Goal: Task Accomplishment & Management: Use online tool/utility

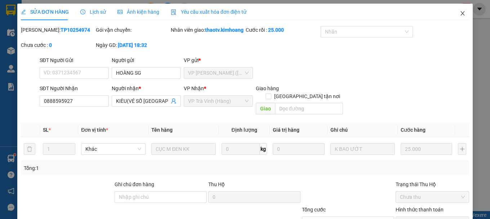
click at [461, 14] on icon "close" at bounding box center [463, 13] width 4 height 4
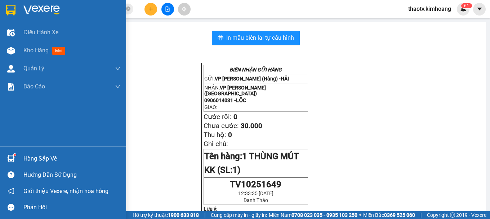
click at [37, 157] on div "Hàng sắp về" at bounding box center [71, 158] width 97 height 11
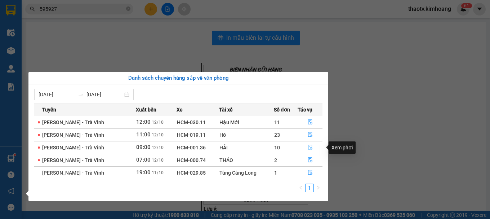
click at [308, 145] on icon "file-done" at bounding box center [310, 147] width 4 height 5
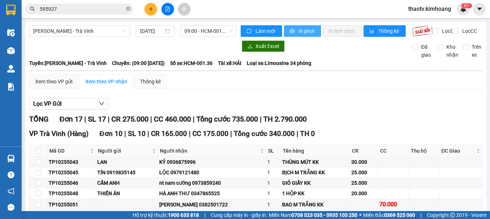
click at [305, 34] on span "In phơi" at bounding box center [307, 31] width 17 height 8
click at [372, 187] on div "25.000" at bounding box center [364, 183] width 26 height 8
click at [39, 153] on input "checkbox" at bounding box center [39, 151] width 6 height 6
checkbox input "true"
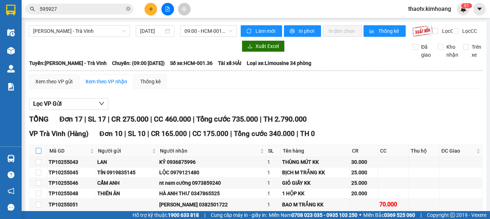
checkbox input "true"
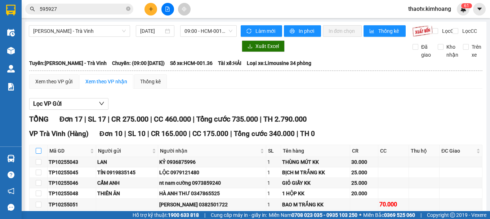
checkbox input "true"
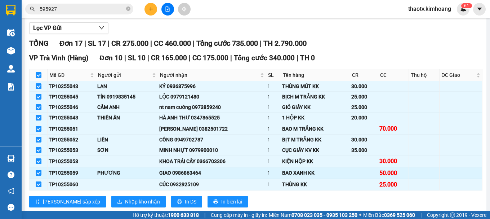
scroll to position [144, 0]
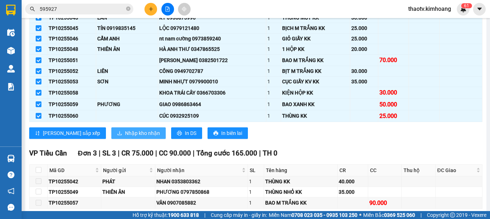
click at [125, 137] on span "Nhập kho nhận" at bounding box center [142, 133] width 35 height 8
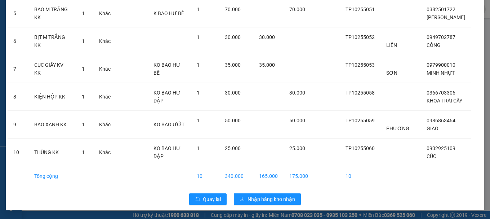
scroll to position [180, 0]
click at [274, 199] on span "Nhập hàng kho nhận" at bounding box center [271, 199] width 48 height 8
